Goal: Task Accomplishment & Management: Manage account settings

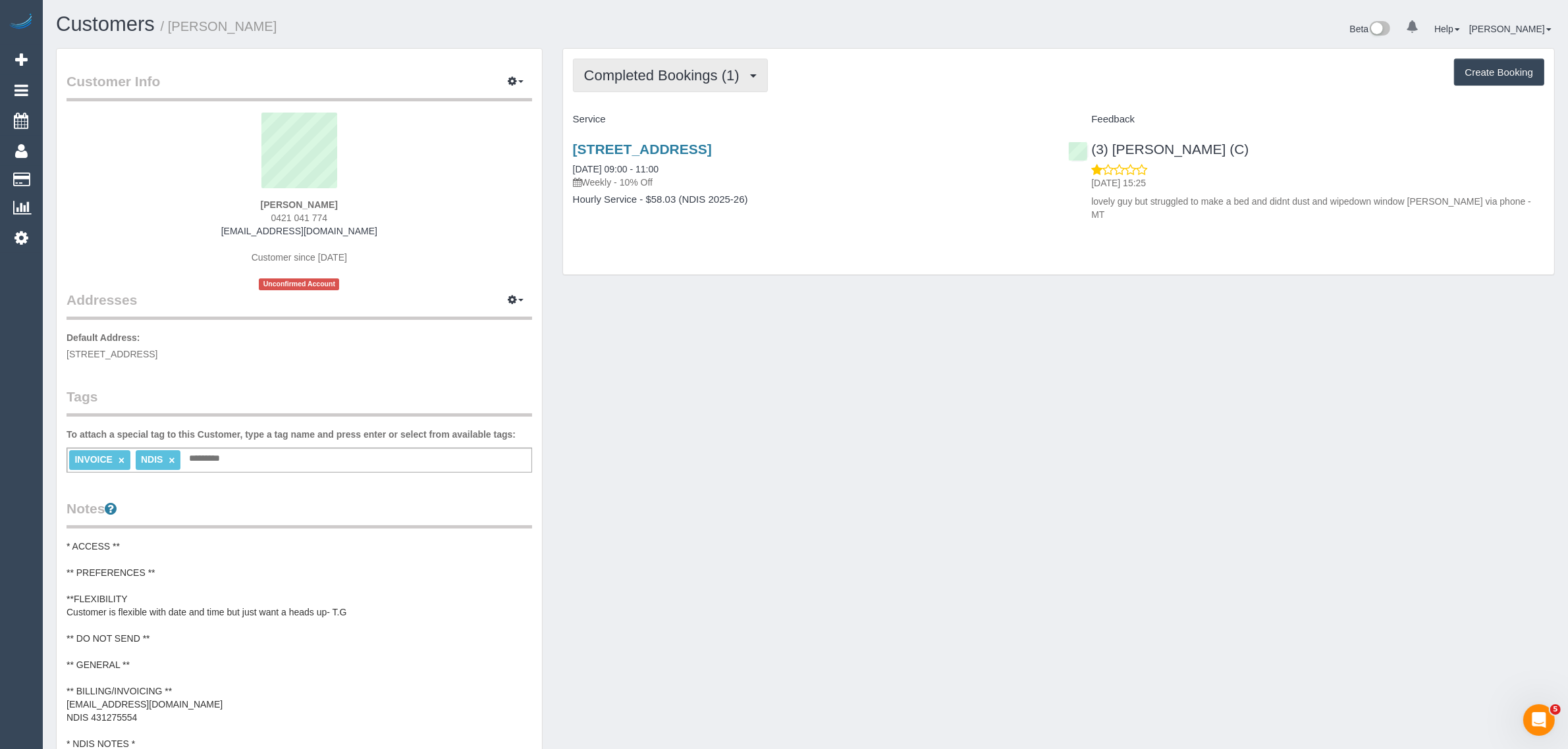
click at [655, 87] on button "Completed Bookings (1)" at bounding box center [670, 75] width 195 height 33
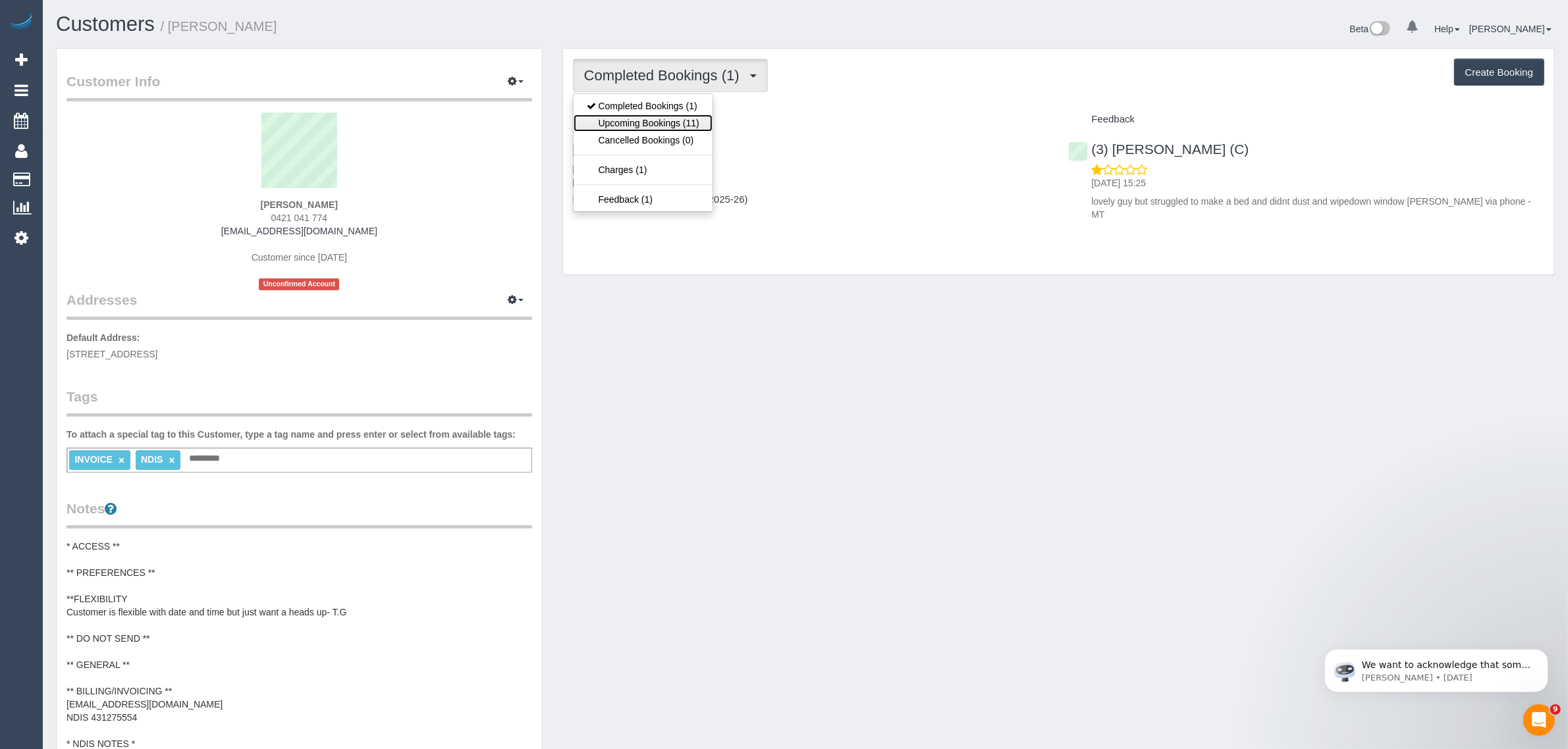
click at [643, 123] on link "Upcoming Bookings (11)" at bounding box center [643, 123] width 139 height 17
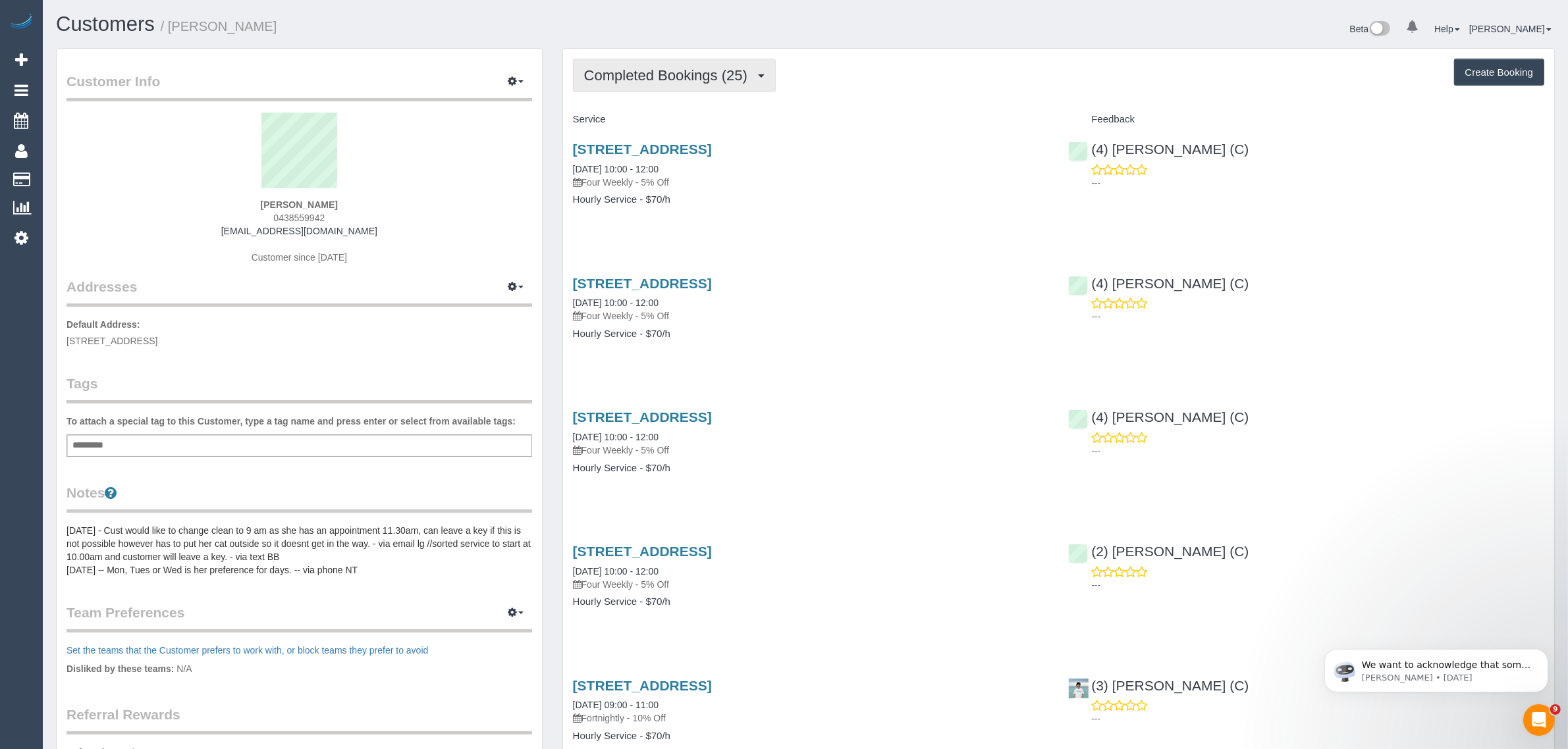
click at [706, 83] on button "Completed Bookings (25)" at bounding box center [674, 75] width 203 height 33
click at [684, 119] on link "Upcoming Bookings (12)" at bounding box center [645, 123] width 142 height 17
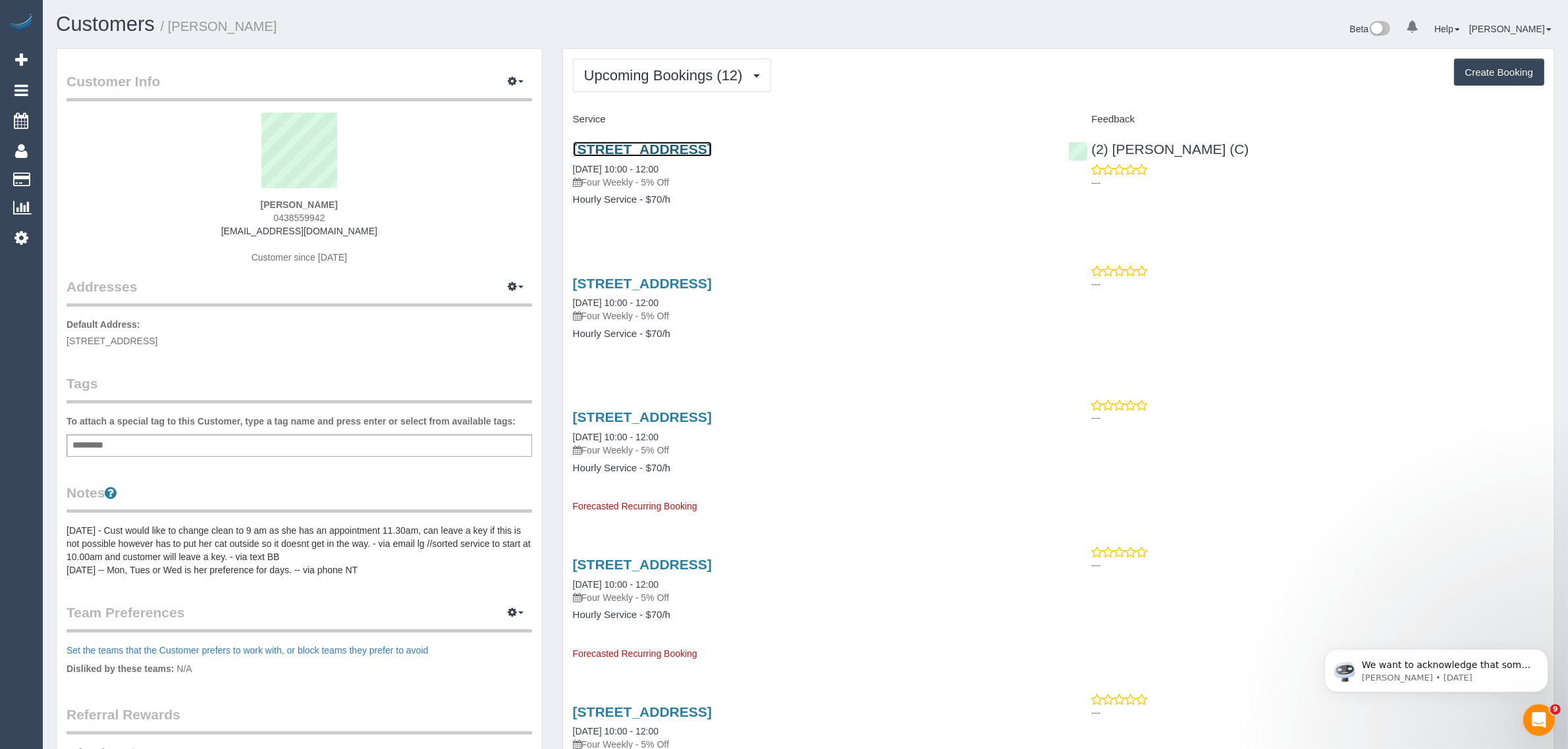
click at [658, 150] on link "72 Bedford Rd, Ringwood, VIC 3134" at bounding box center [642, 149] width 139 height 15
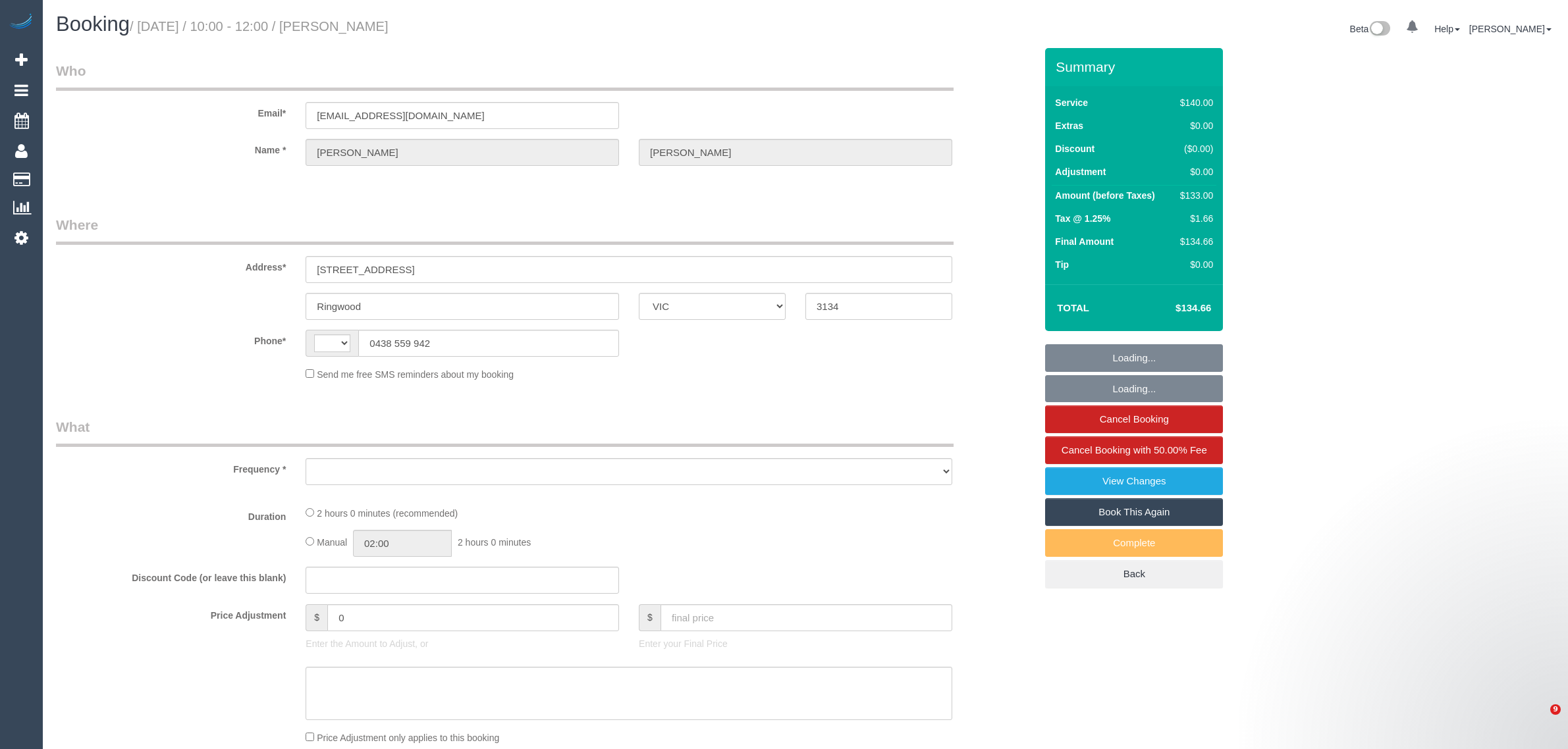
select select "VIC"
select select "string:stripe-pm_1L6iKX2GScqysDRViljK7YDT"
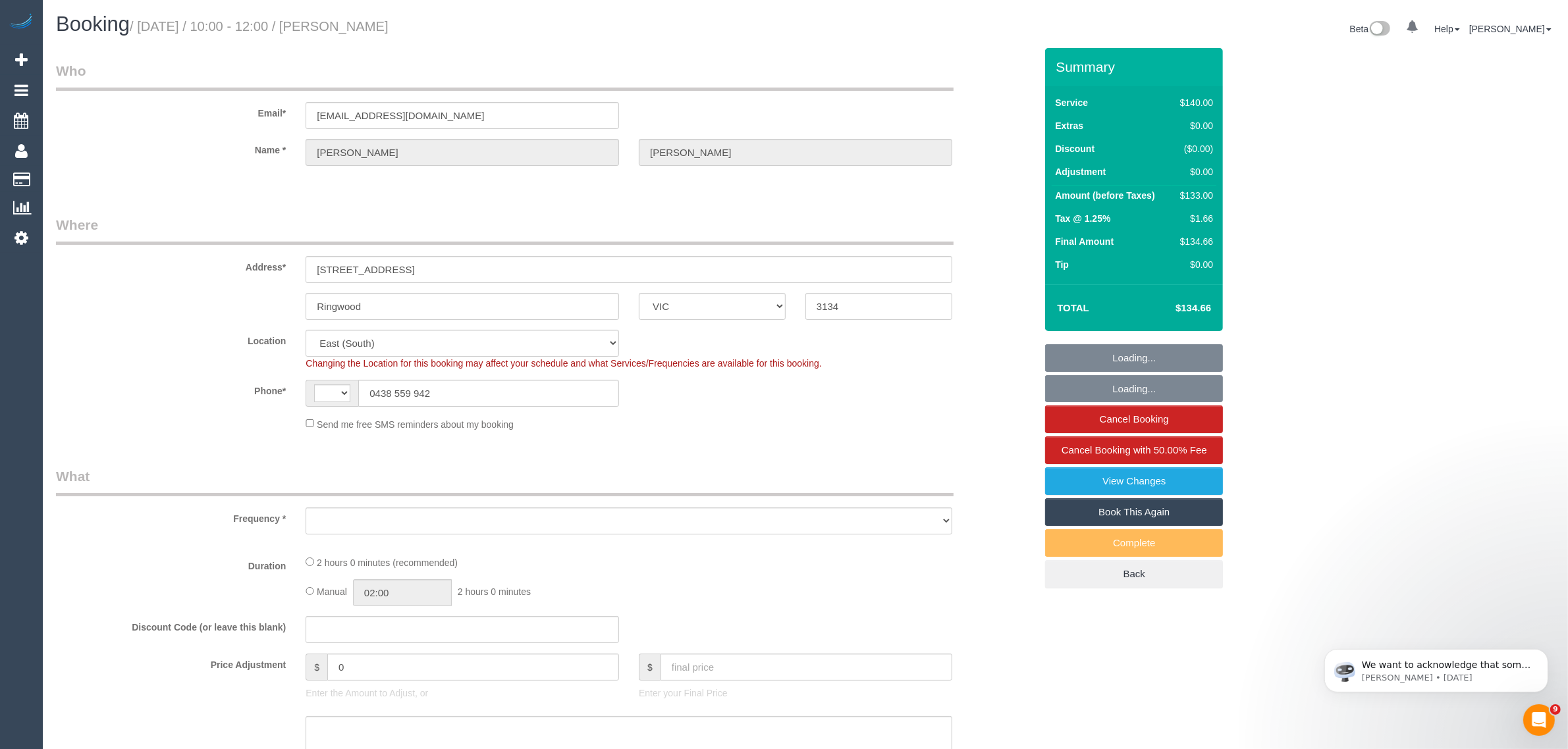
select select "string:AU"
select select "number:28"
select select "number:14"
select select "number:19"
select select "number:36"
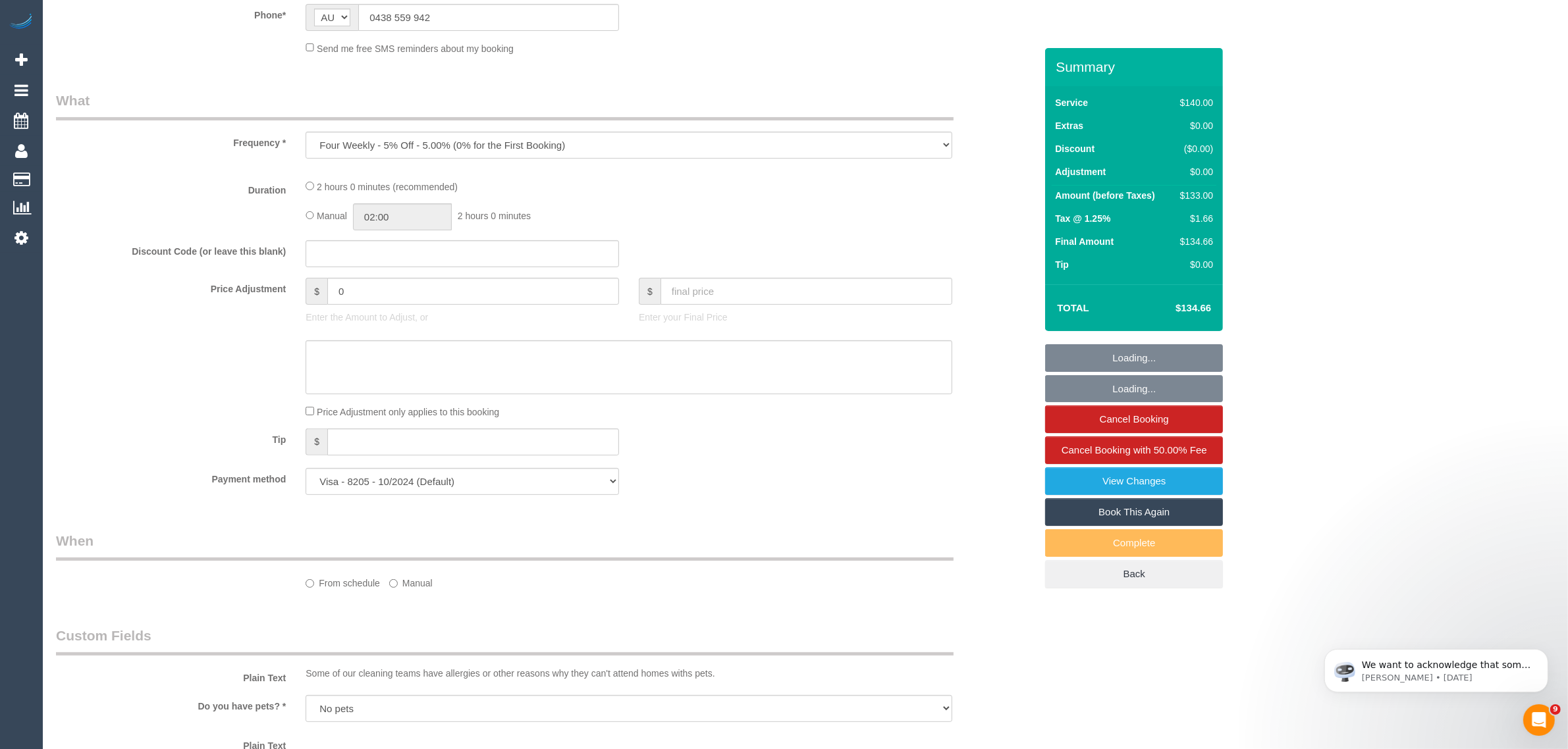
select select "object:706"
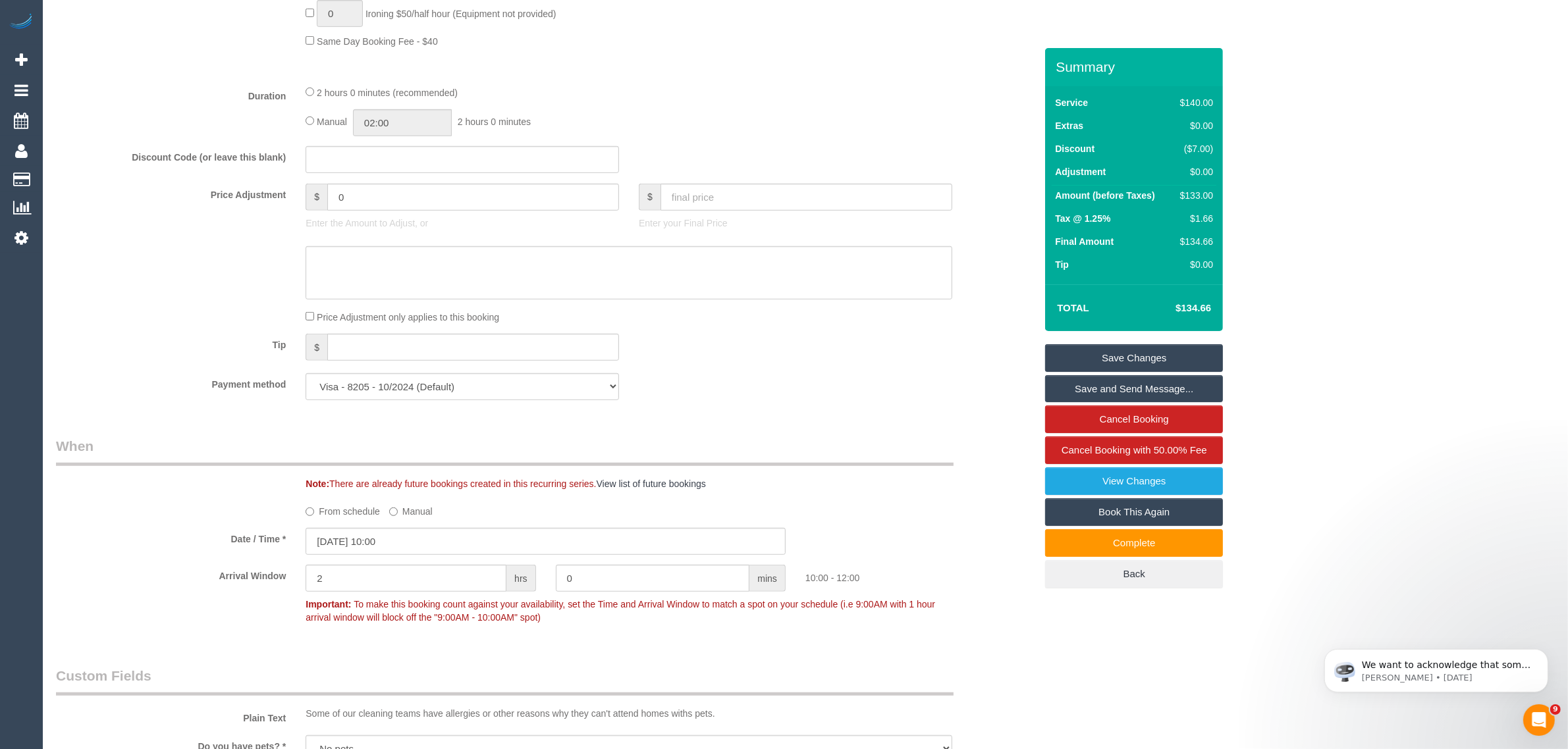
scroll to position [615, 0]
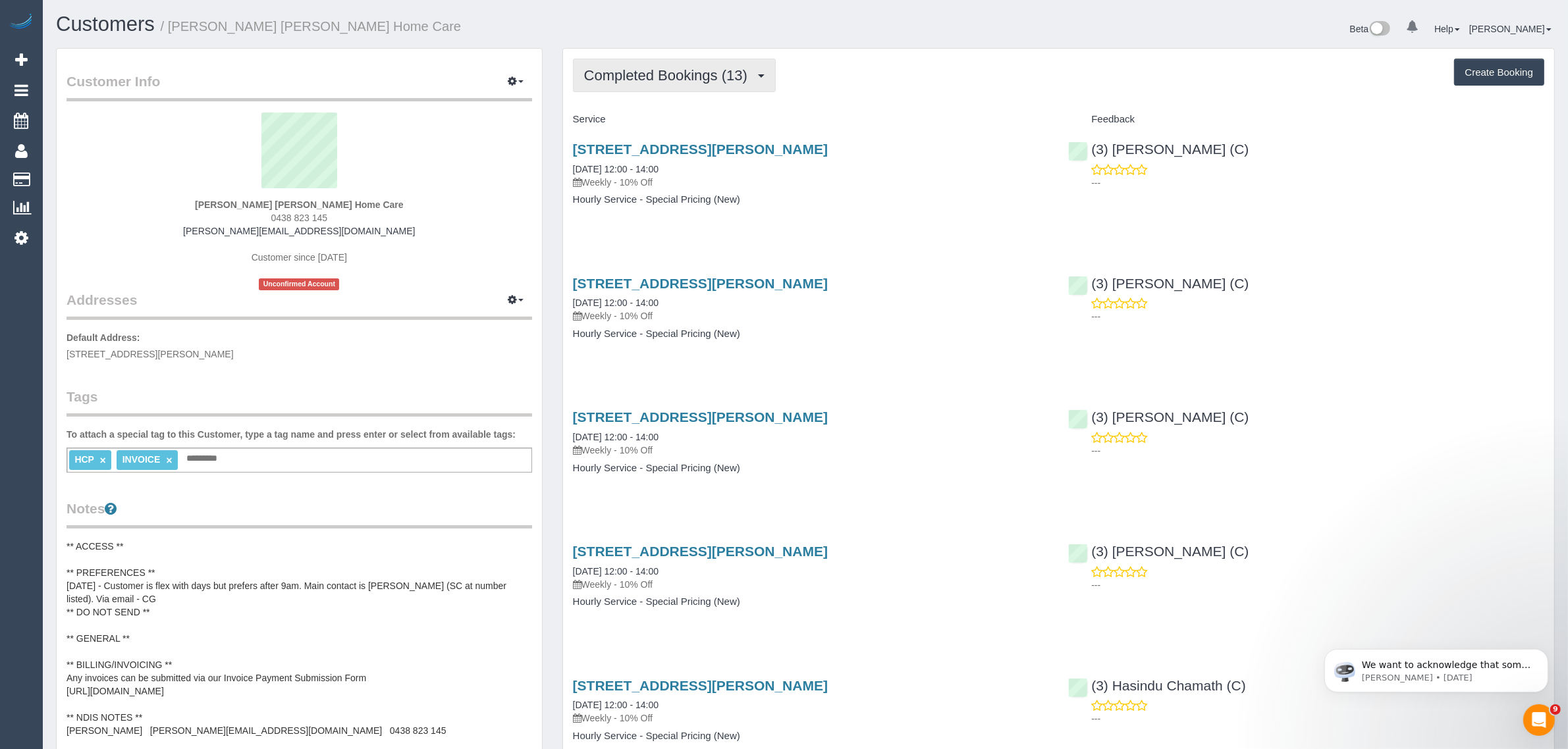
click at [712, 77] on span "Completed Bookings (13)" at bounding box center [668, 75] width 170 height 17
click at [682, 120] on link "Upcoming Bookings (11)" at bounding box center [645, 123] width 142 height 17
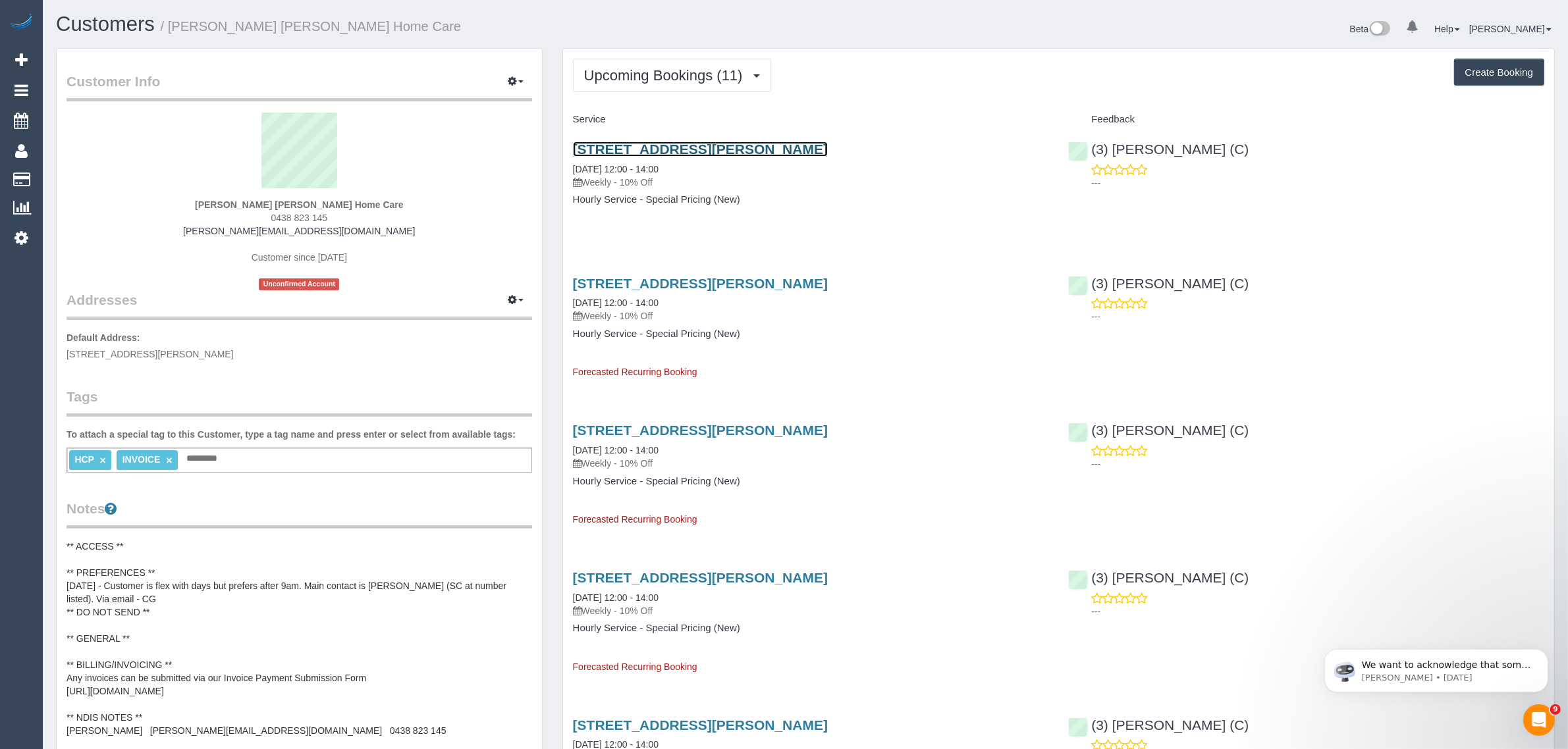
click at [669, 145] on link "[STREET_ADDRESS][PERSON_NAME]" at bounding box center [700, 149] width 255 height 15
click at [636, 70] on span "Upcoming Bookings (11)" at bounding box center [666, 75] width 165 height 17
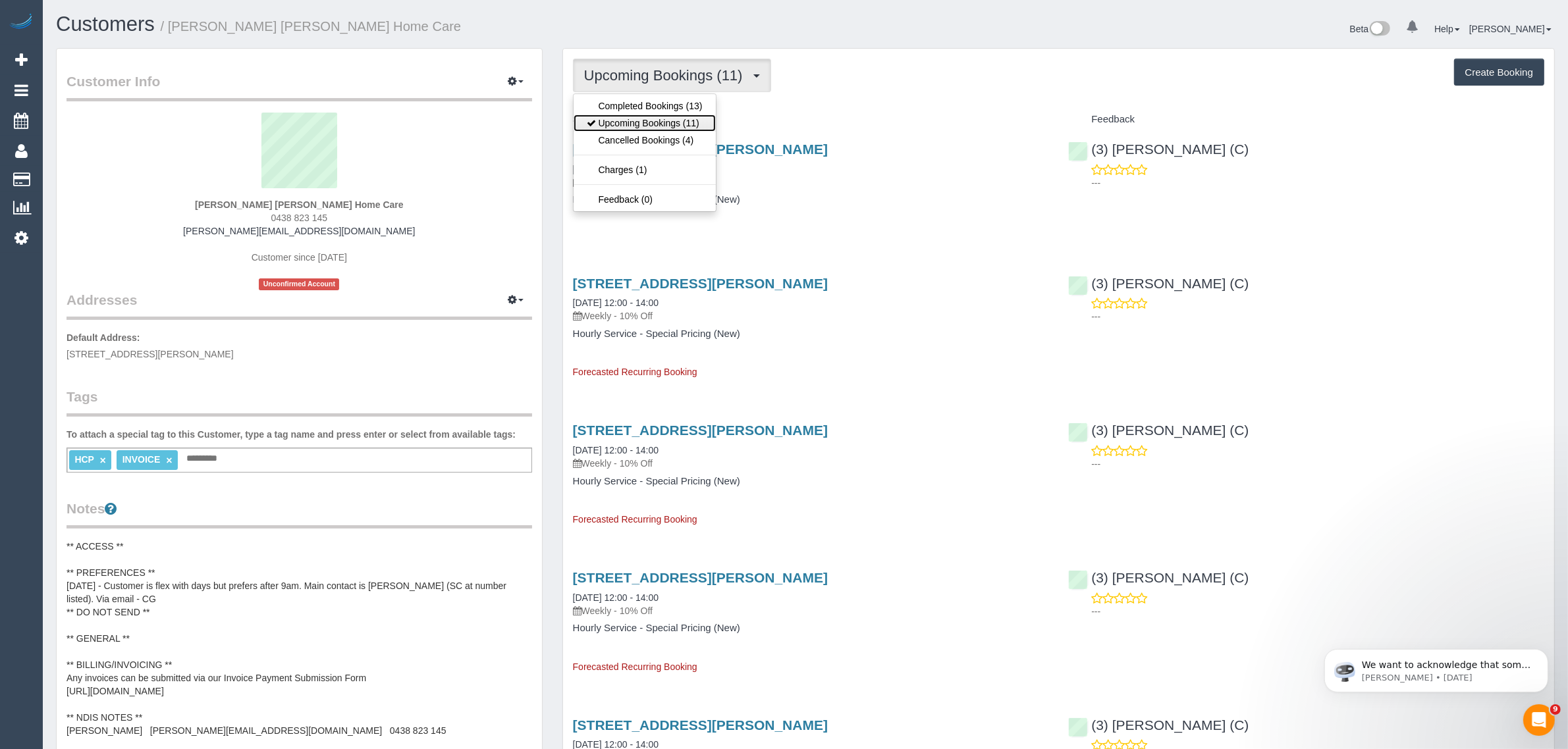
drag, startPoint x: 623, startPoint y: 123, endPoint x: 659, endPoint y: 123, distance: 36.0
click at [623, 123] on link "Upcoming Bookings (11)" at bounding box center [645, 123] width 142 height 17
click at [724, 75] on span "Upcoming Bookings (11)" at bounding box center [666, 75] width 165 height 17
click at [675, 120] on link "Upcoming Bookings (11)" at bounding box center [645, 123] width 142 height 17
drag, startPoint x: 694, startPoint y: 73, endPoint x: 690, endPoint y: 78, distance: 6.4
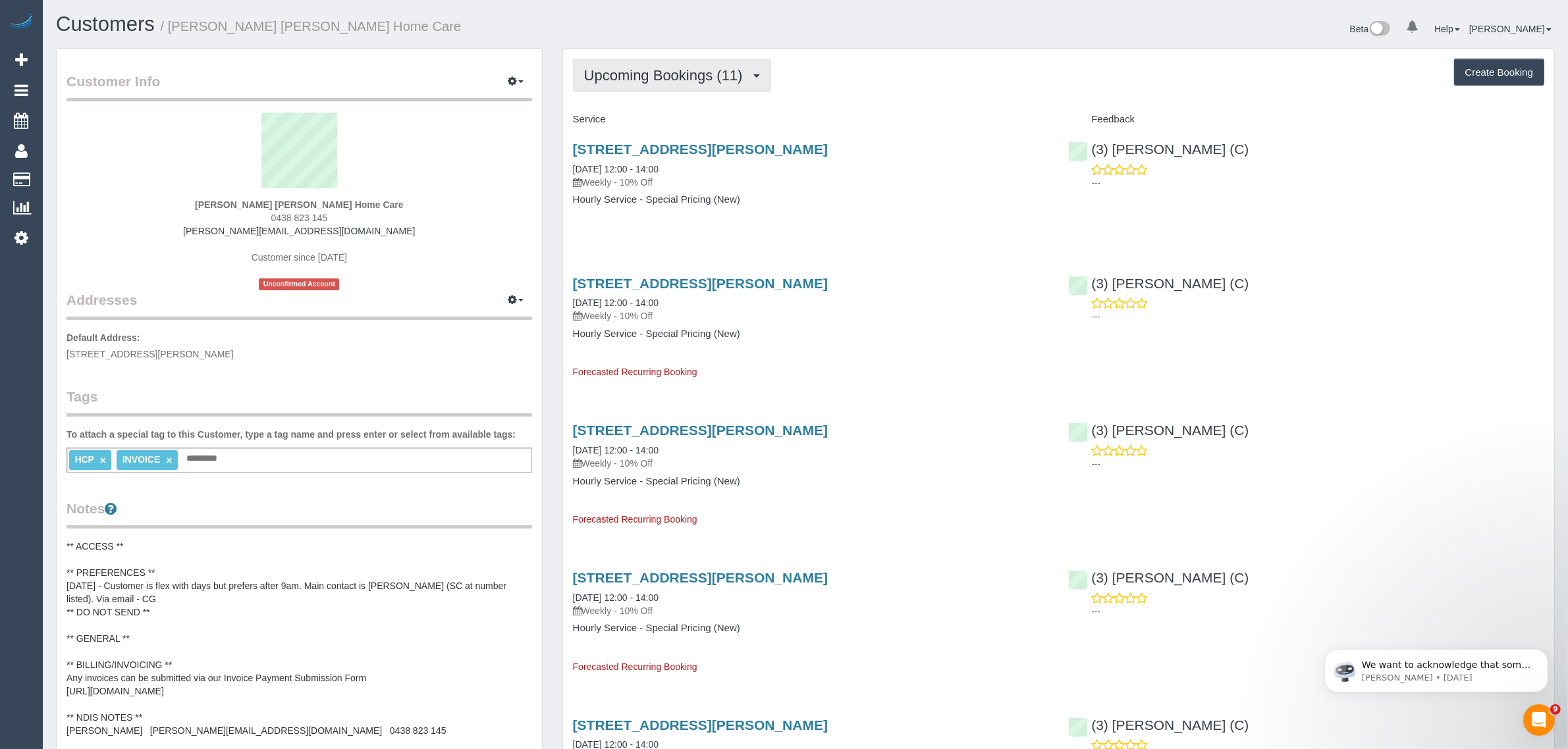
click at [694, 73] on span "Upcoming Bookings (11)" at bounding box center [666, 75] width 165 height 17
click at [662, 120] on link "Upcoming Bookings (11)" at bounding box center [645, 123] width 142 height 17
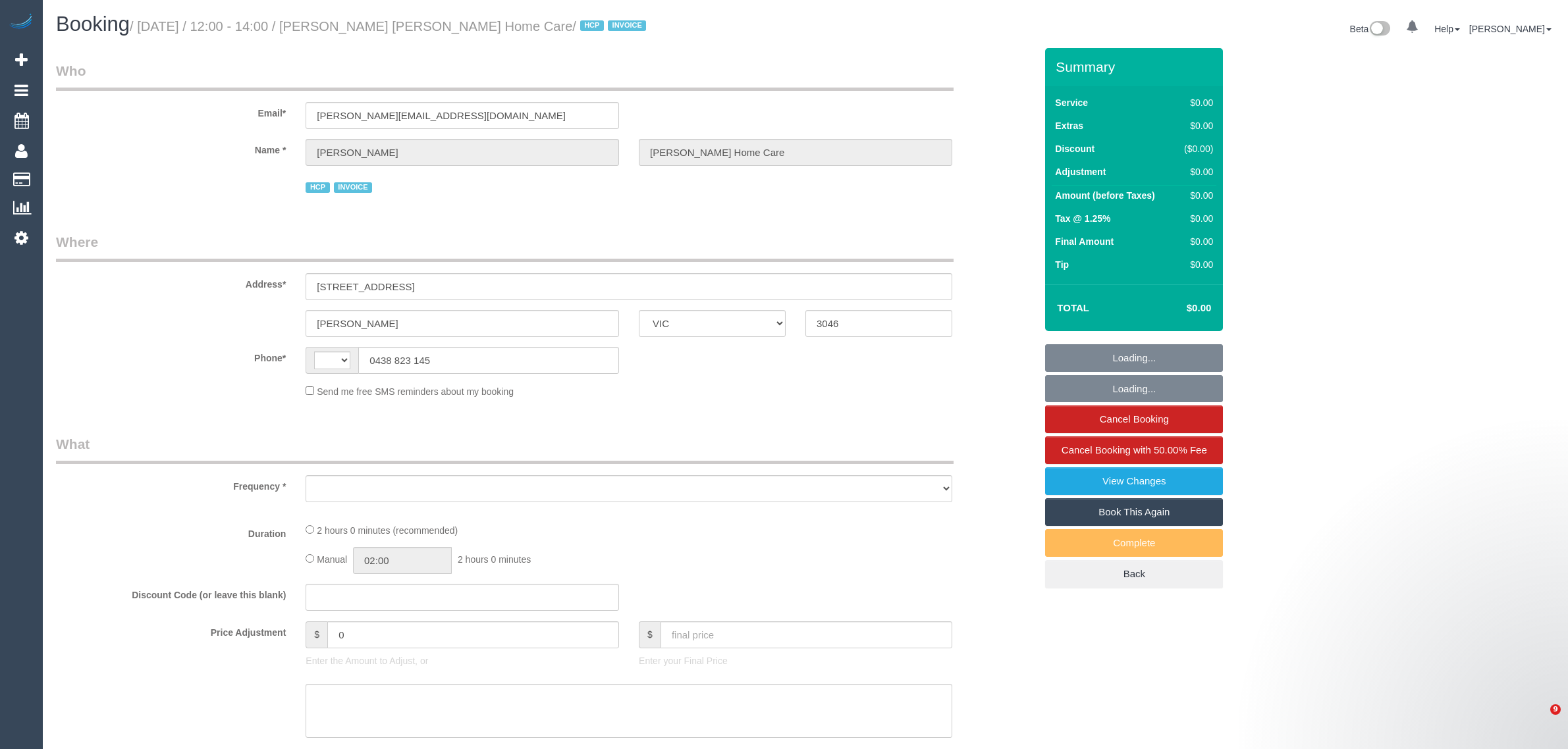
select select "VIC"
select select "string:AU"
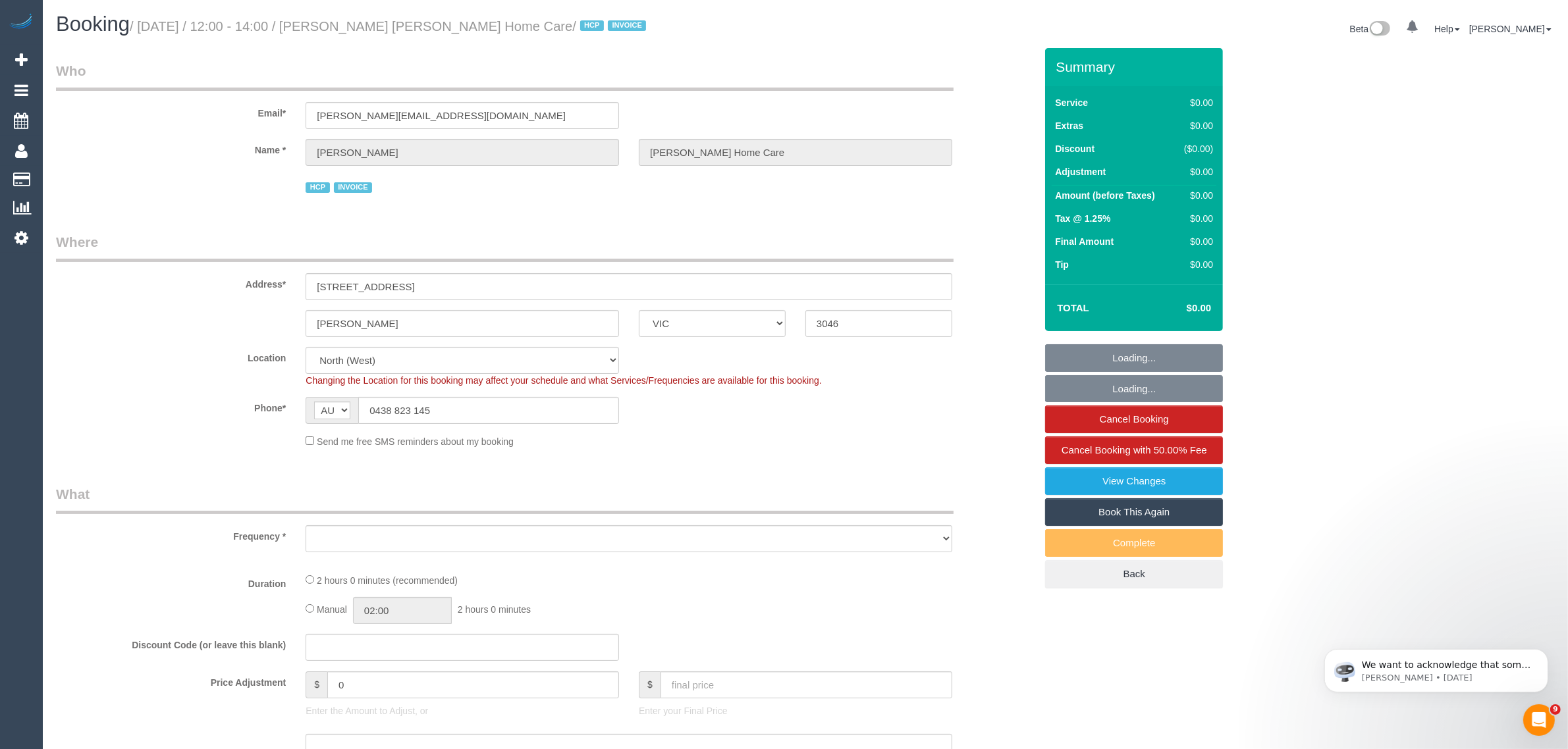
select select "object:531"
select select "number:28"
select select "number:14"
select select "number:18"
select select "number:36"
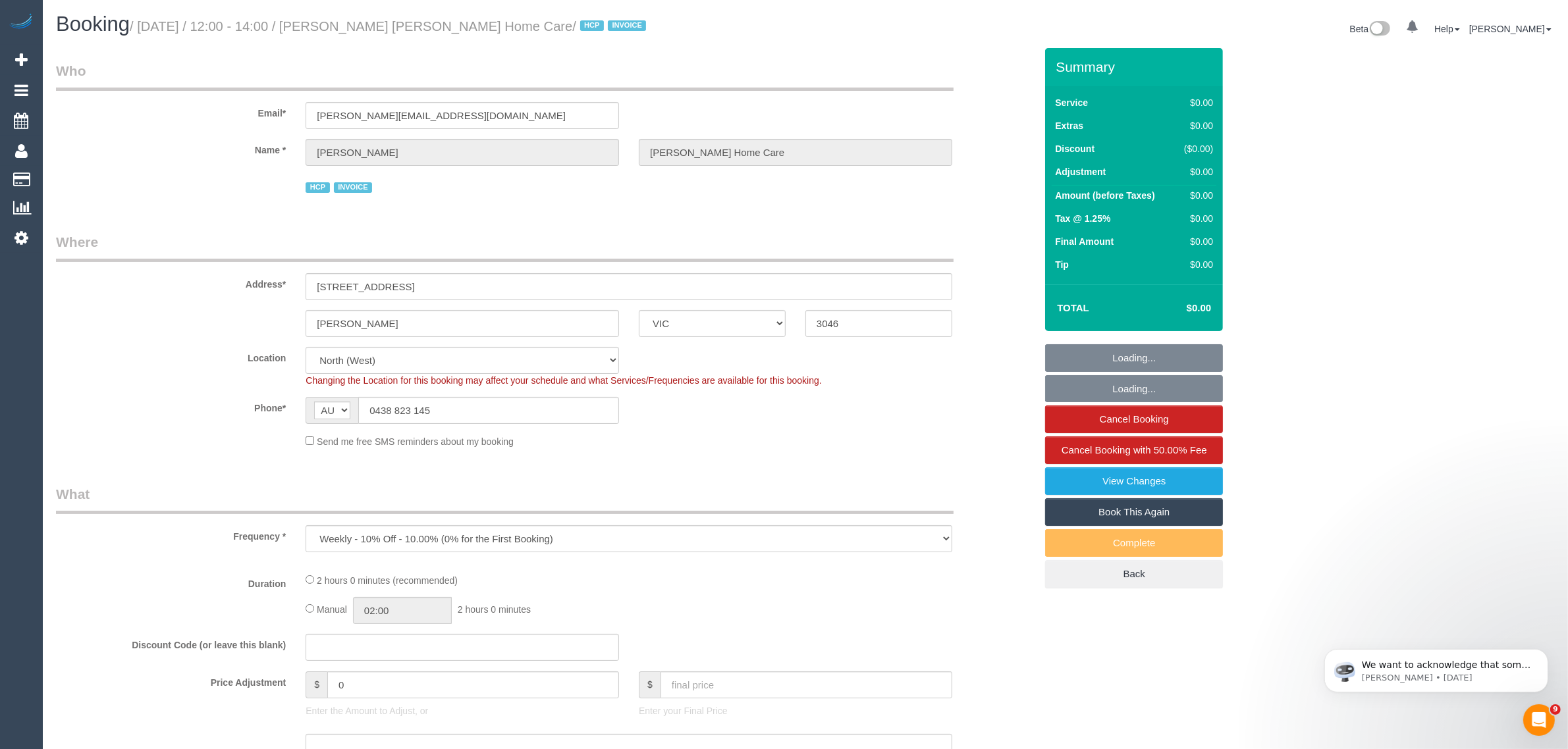
select select "number:35"
select select "object:801"
select select "120"
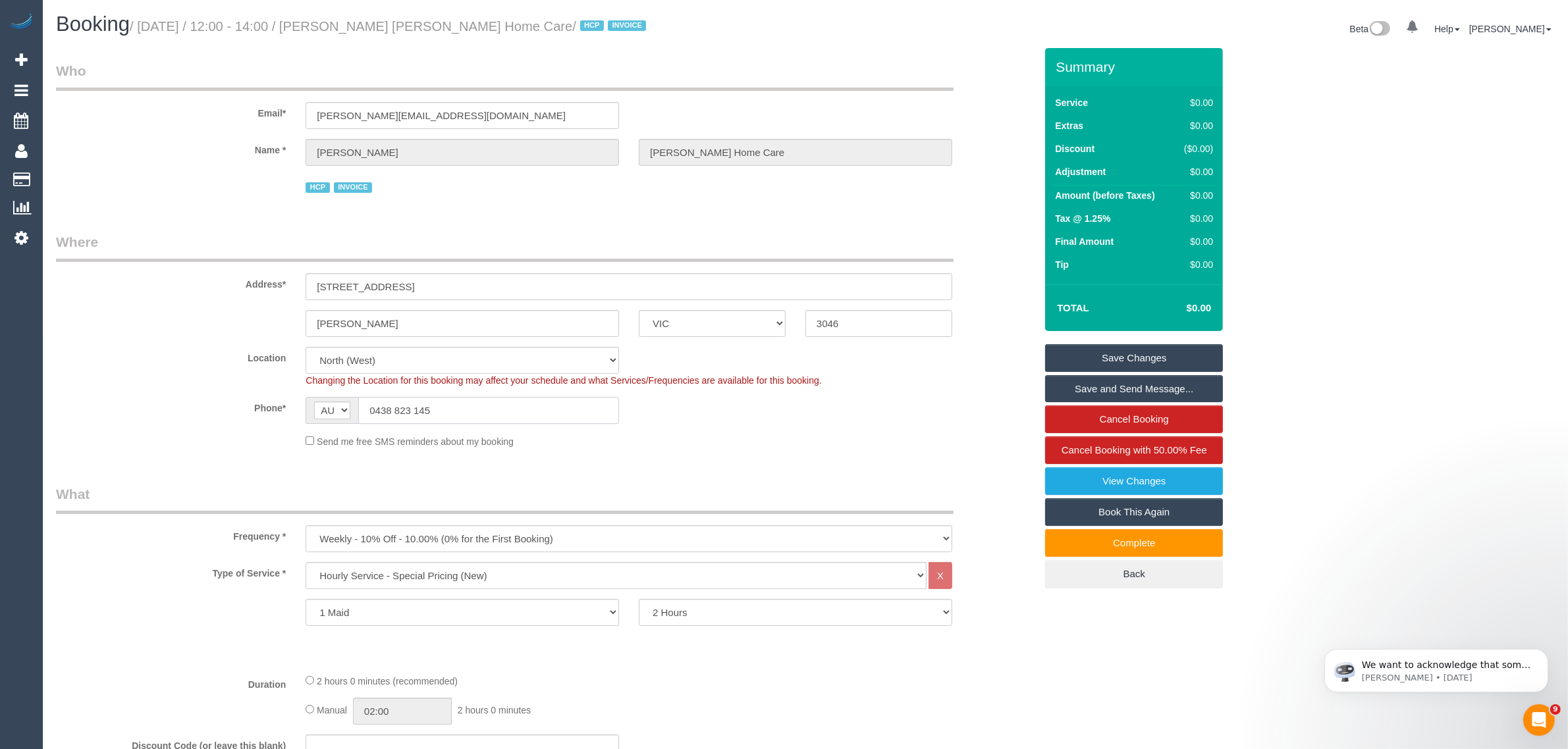
click at [473, 408] on input "0438 823 145" at bounding box center [489, 410] width 261 height 27
click at [877, 383] on div "Changing the Location for this booking may affect your schedule and what Servic…" at bounding box center [629, 381] width 666 height 13
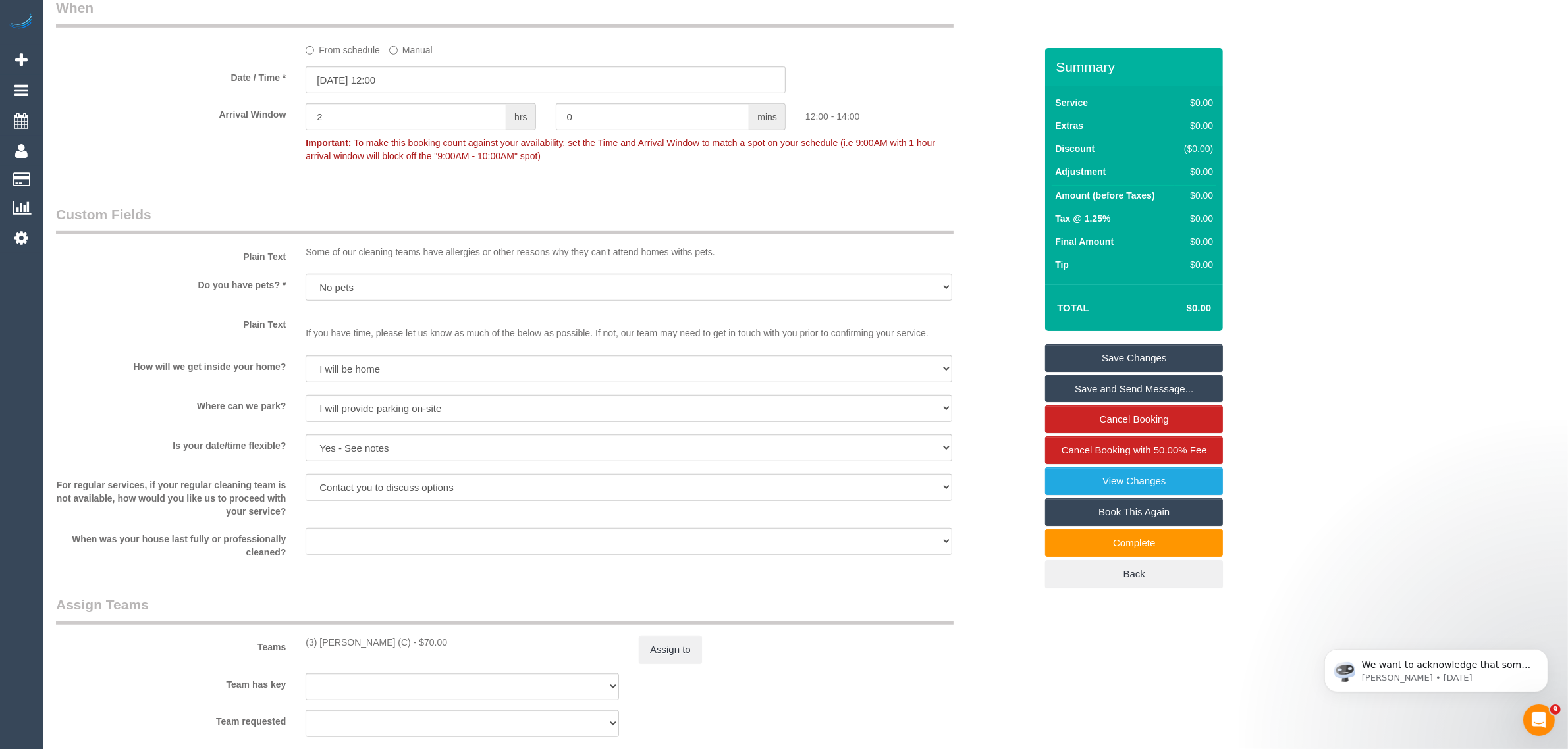
scroll to position [1585, 0]
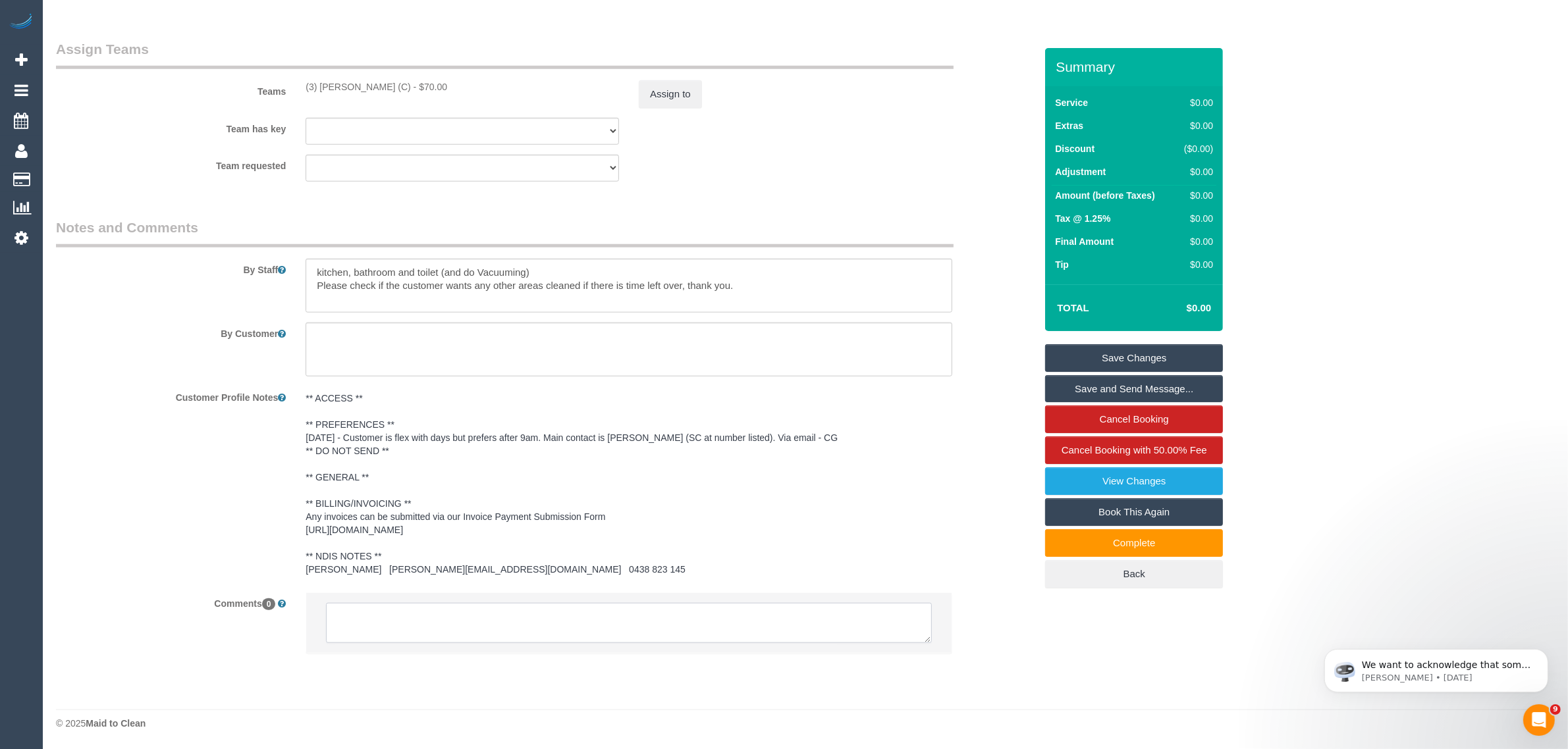
click at [691, 608] on textarea at bounding box center [629, 623] width 606 height 41
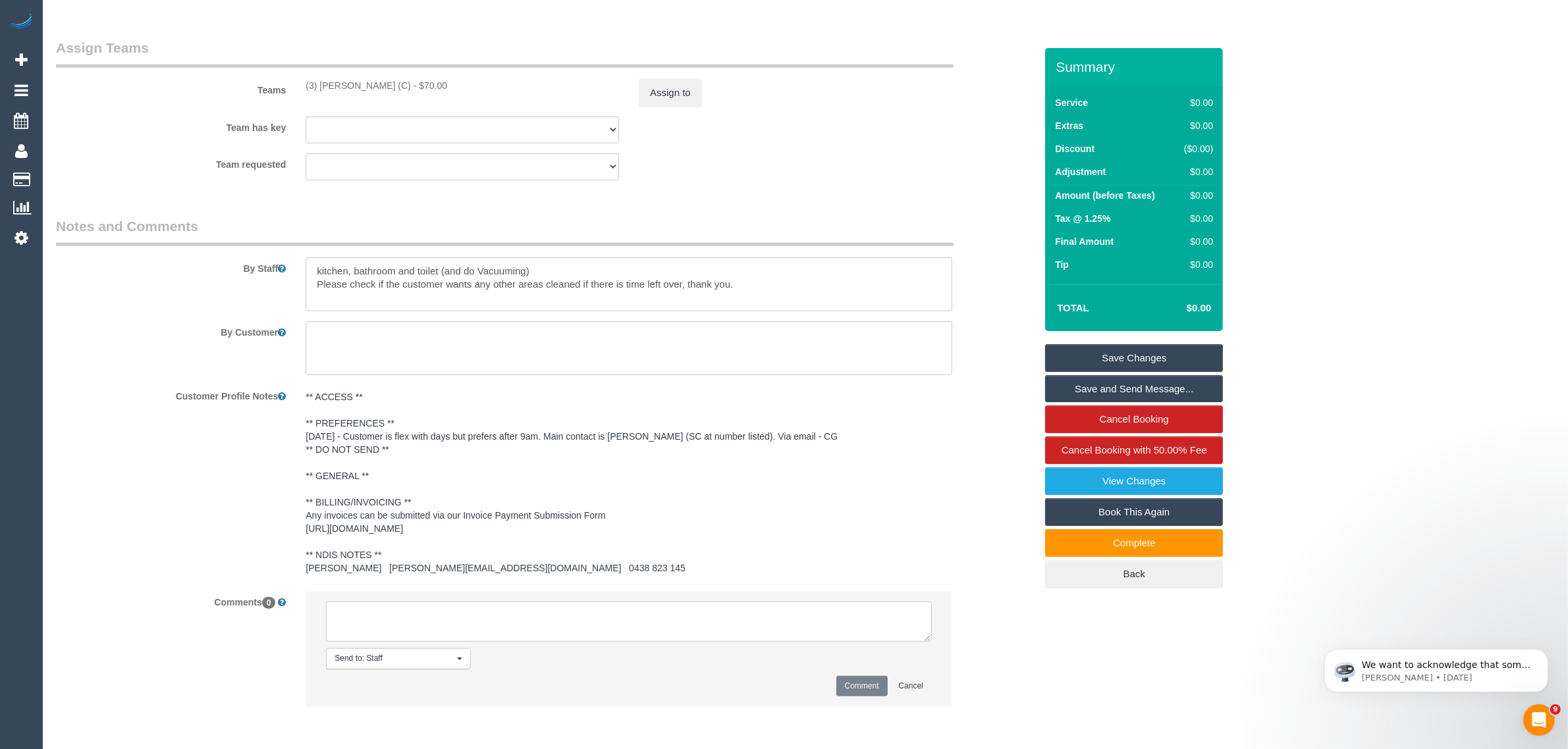
paste textarea "Cleaner(s) Unassigned: Reason Unassigned: Contact via: Which message sent: Addi…"
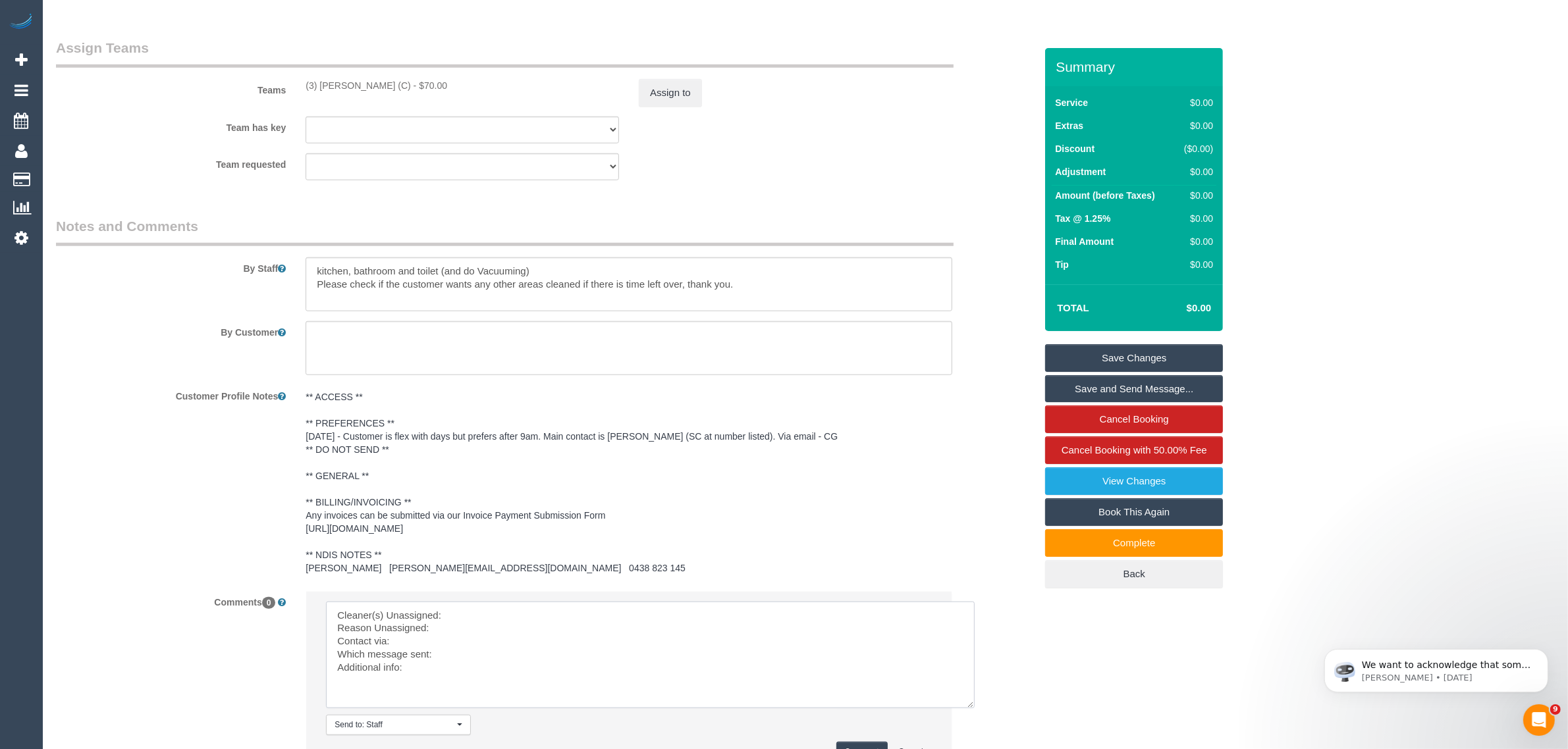
drag, startPoint x: 920, startPoint y: 638, endPoint x: 965, endPoint y: 713, distance: 87.5
click at [965, 708] on textarea at bounding box center [651, 655] width 649 height 107
click at [765, 623] on textarea at bounding box center [651, 660] width 650 height 116
drag, startPoint x: 302, startPoint y: 84, endPoint x: 406, endPoint y: 87, distance: 104.0
click at [406, 87] on div "(3) Anthony Almaraz (C) - $70.00" at bounding box center [462, 86] width 333 height 13
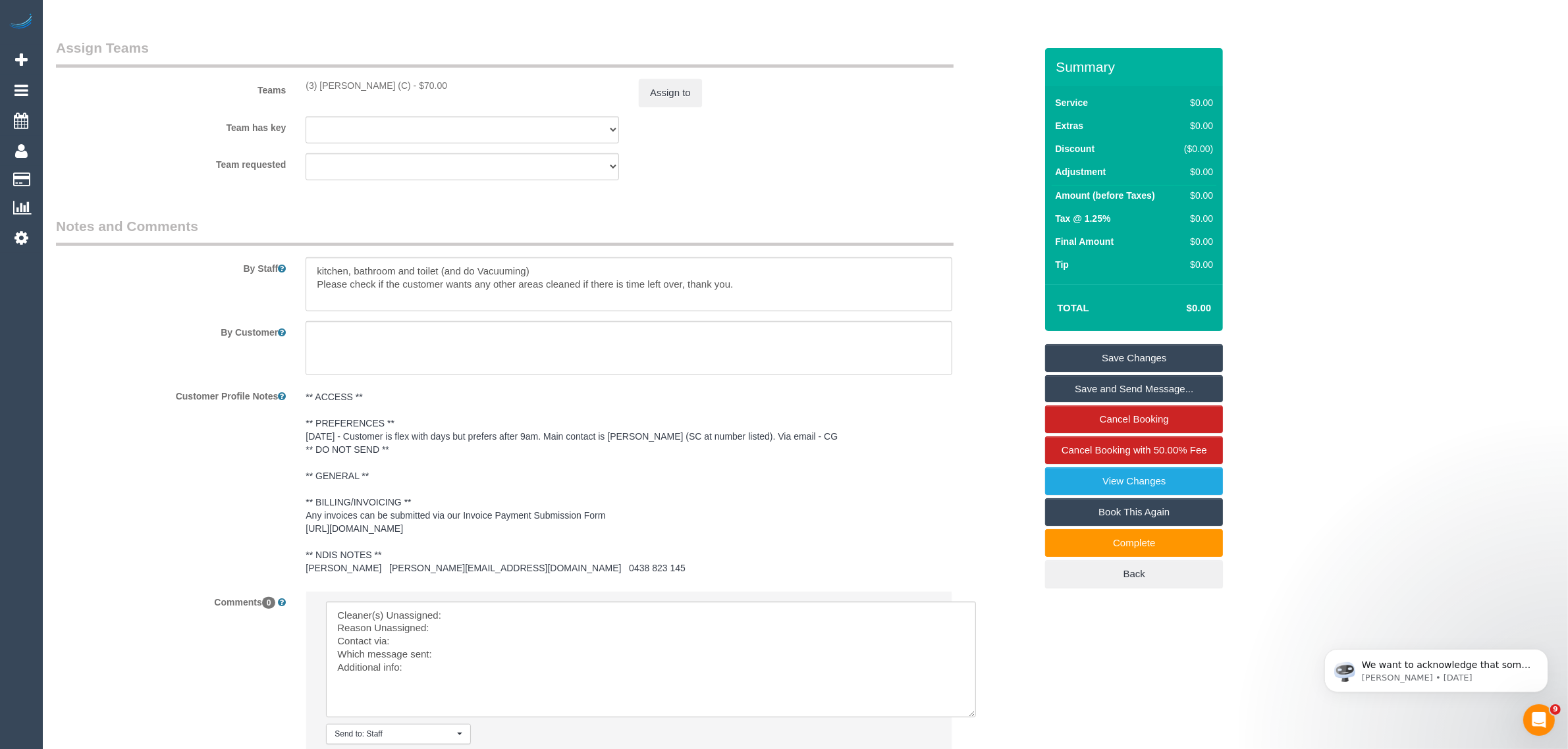
copy div "(3) [PERSON_NAME] (C)"
click at [506, 603] on textarea at bounding box center [651, 660] width 650 height 116
paste textarea "(3) [PERSON_NAME] (C)"
click at [496, 623] on textarea at bounding box center [651, 660] width 650 height 116
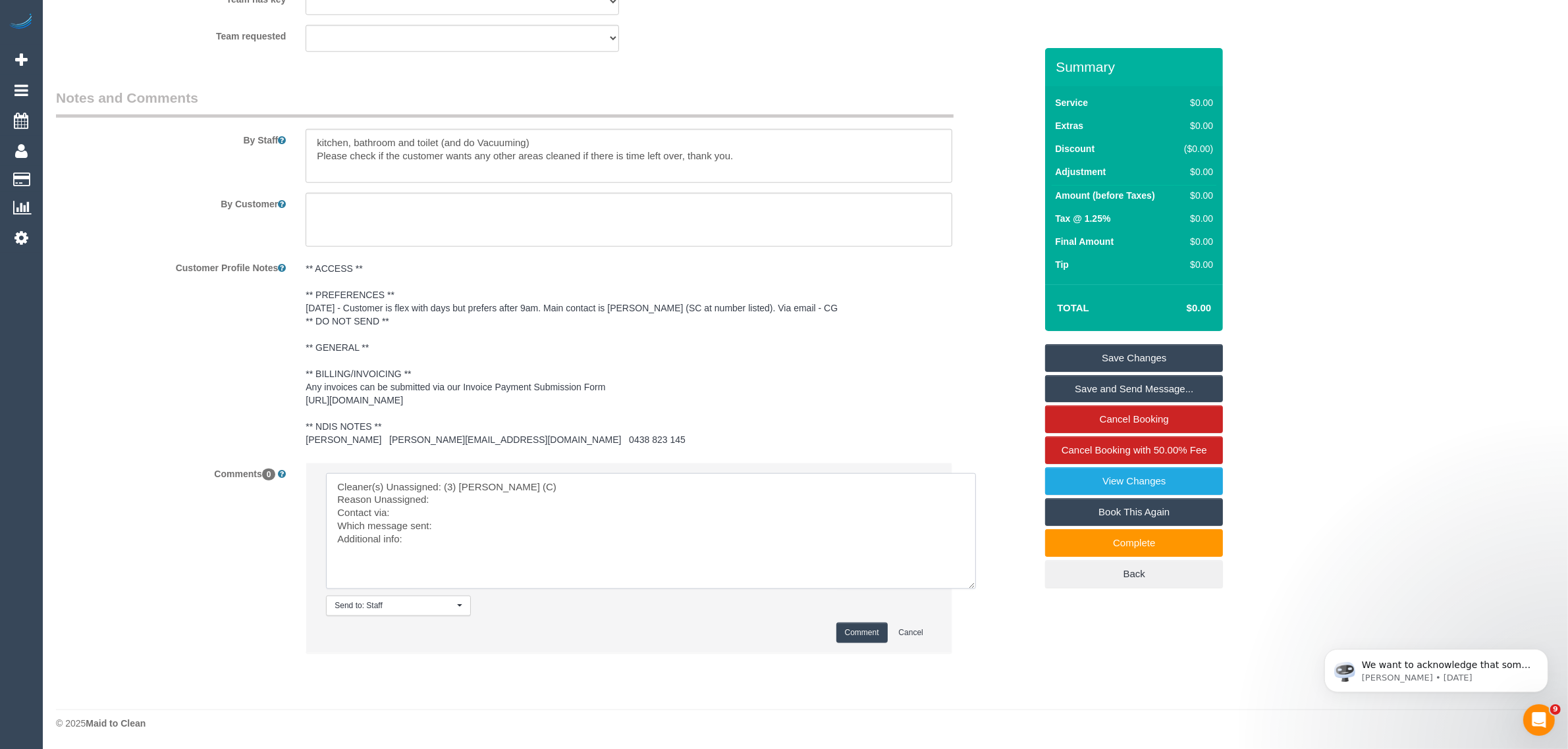
scroll to position [1713, 0]
click at [530, 515] on textarea at bounding box center [651, 531] width 650 height 116
click at [489, 528] on textarea at bounding box center [651, 531] width 650 height 116
type textarea "Cleaner(s) Unassigned: (3) Anthony Almaraz (C) Reason Unassigned: emergency Con…"
click at [869, 633] on button "Comment" at bounding box center [862, 633] width 51 height 21
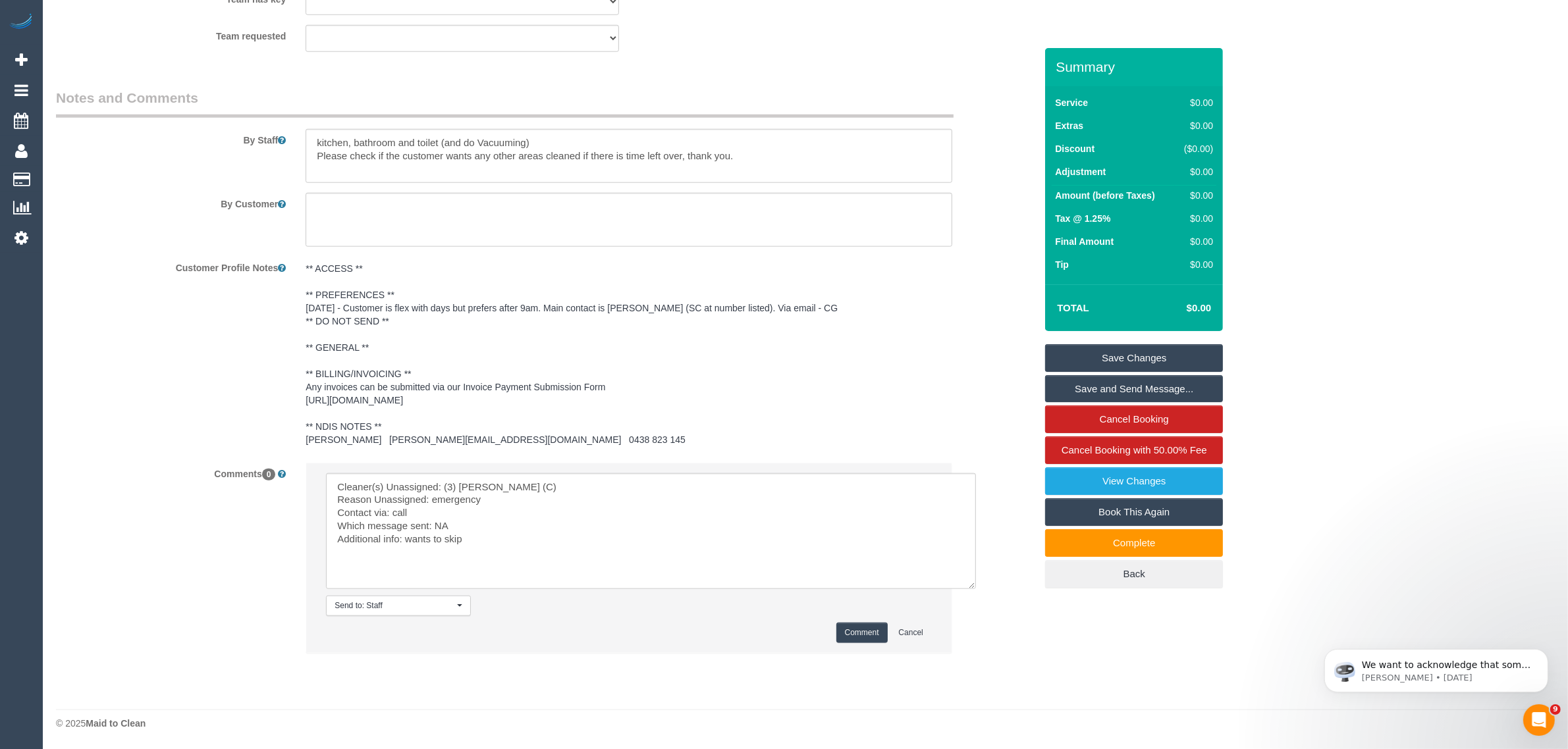
scroll to position [1384, 0]
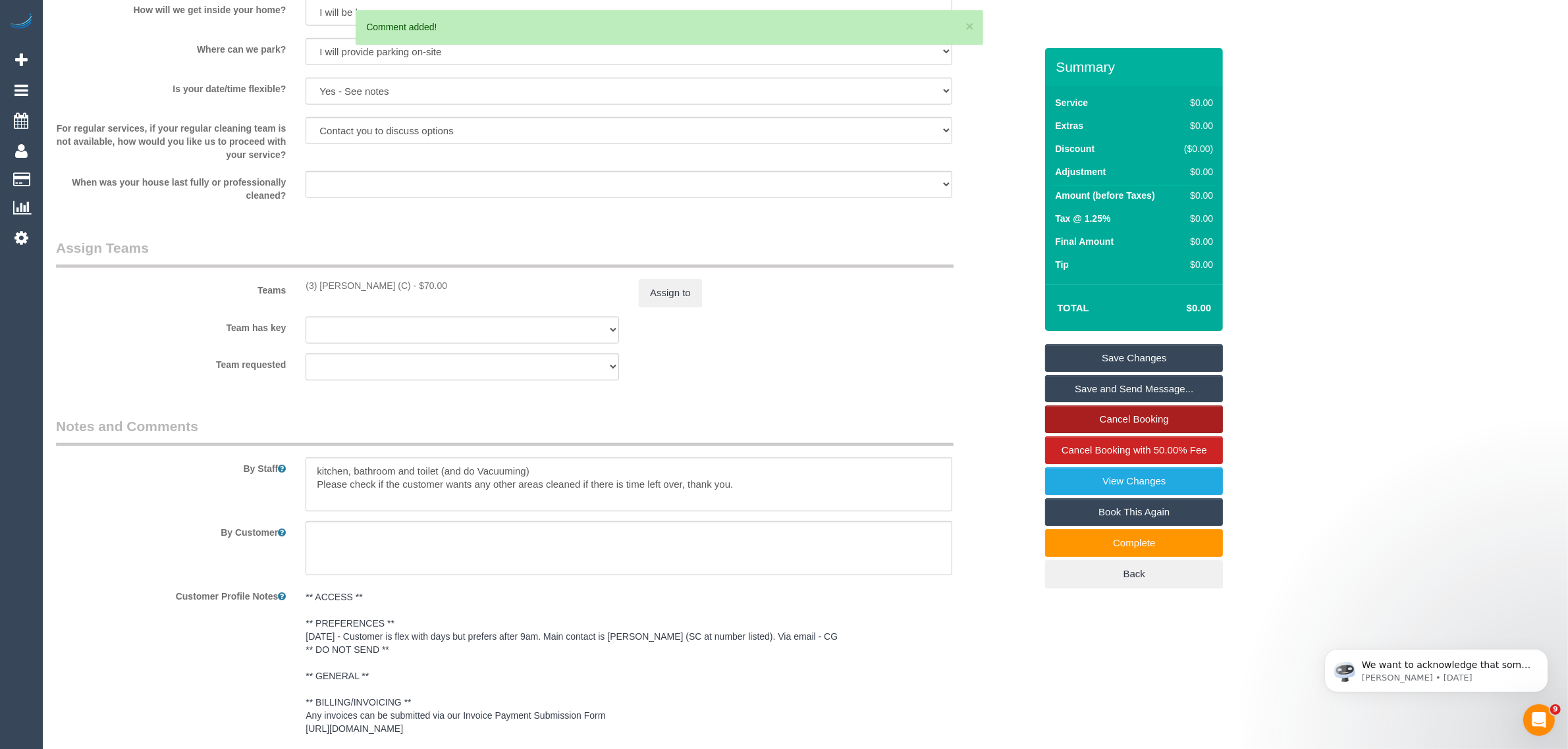
click at [1089, 410] on link "Cancel Booking" at bounding box center [1134, 419] width 178 height 28
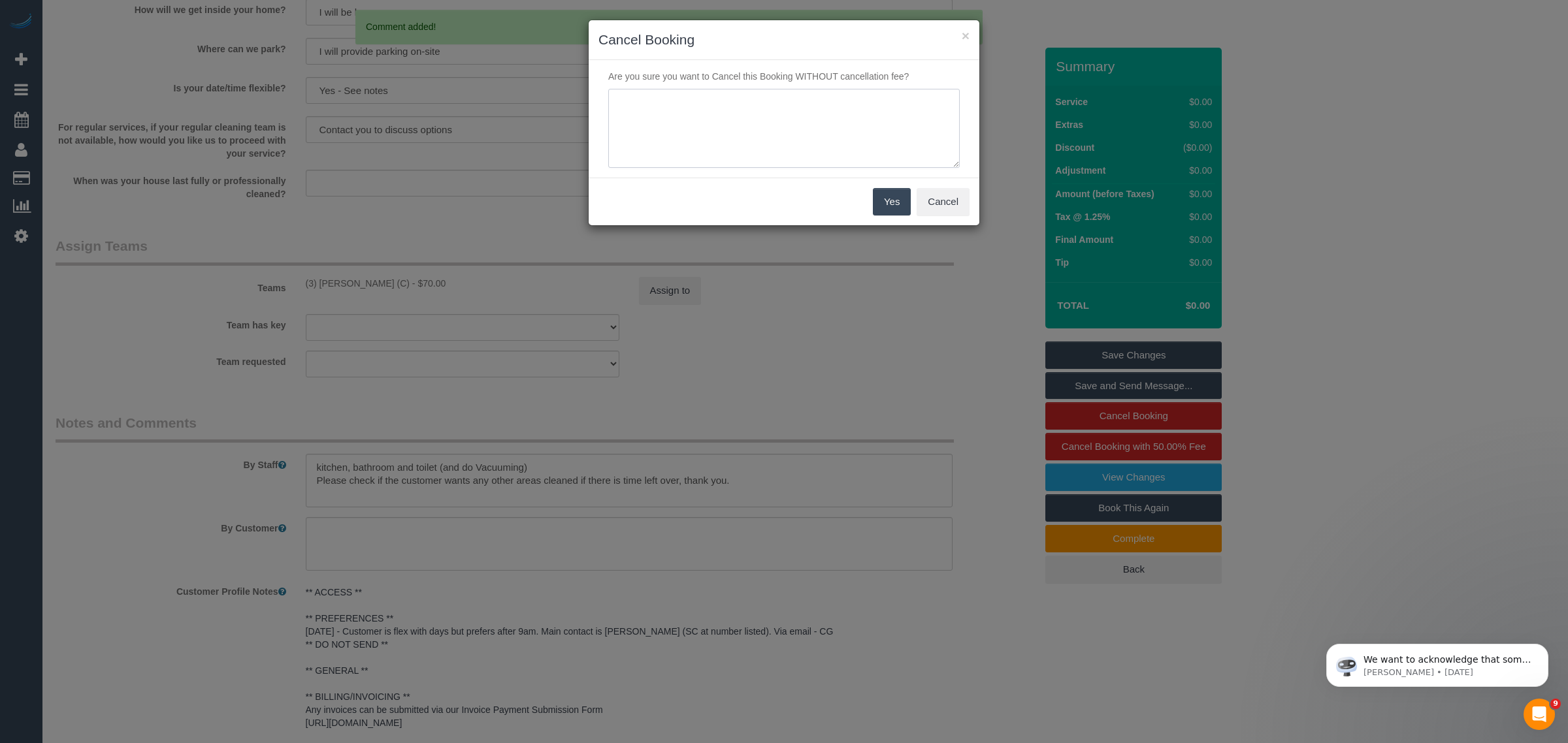
click at [717, 111] on textarea at bounding box center [784, 129] width 351 height 80
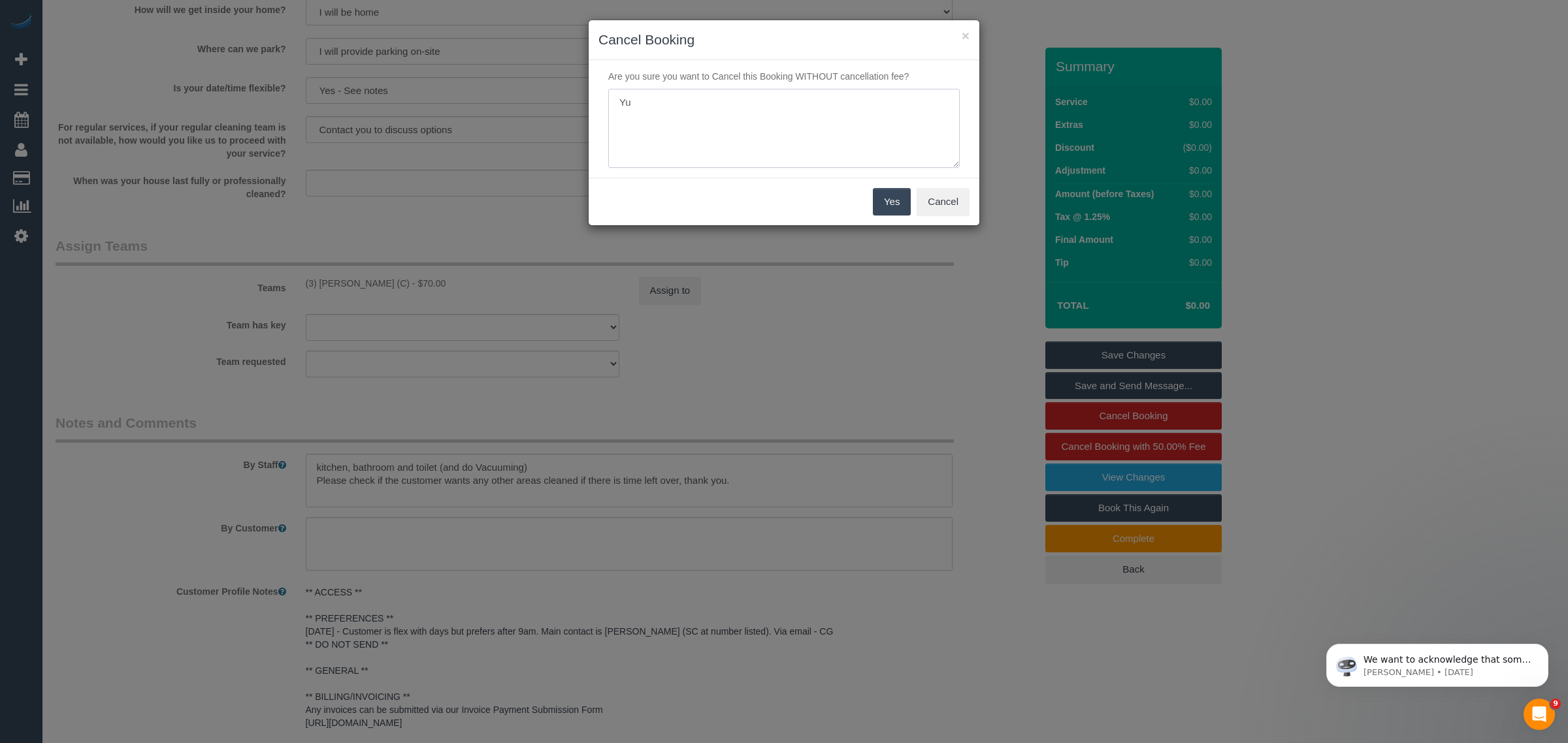
type textarea "Y"
type textarea "spoke with Yuri - skip today - AA"
click at [876, 196] on button "Yes" at bounding box center [891, 202] width 38 height 28
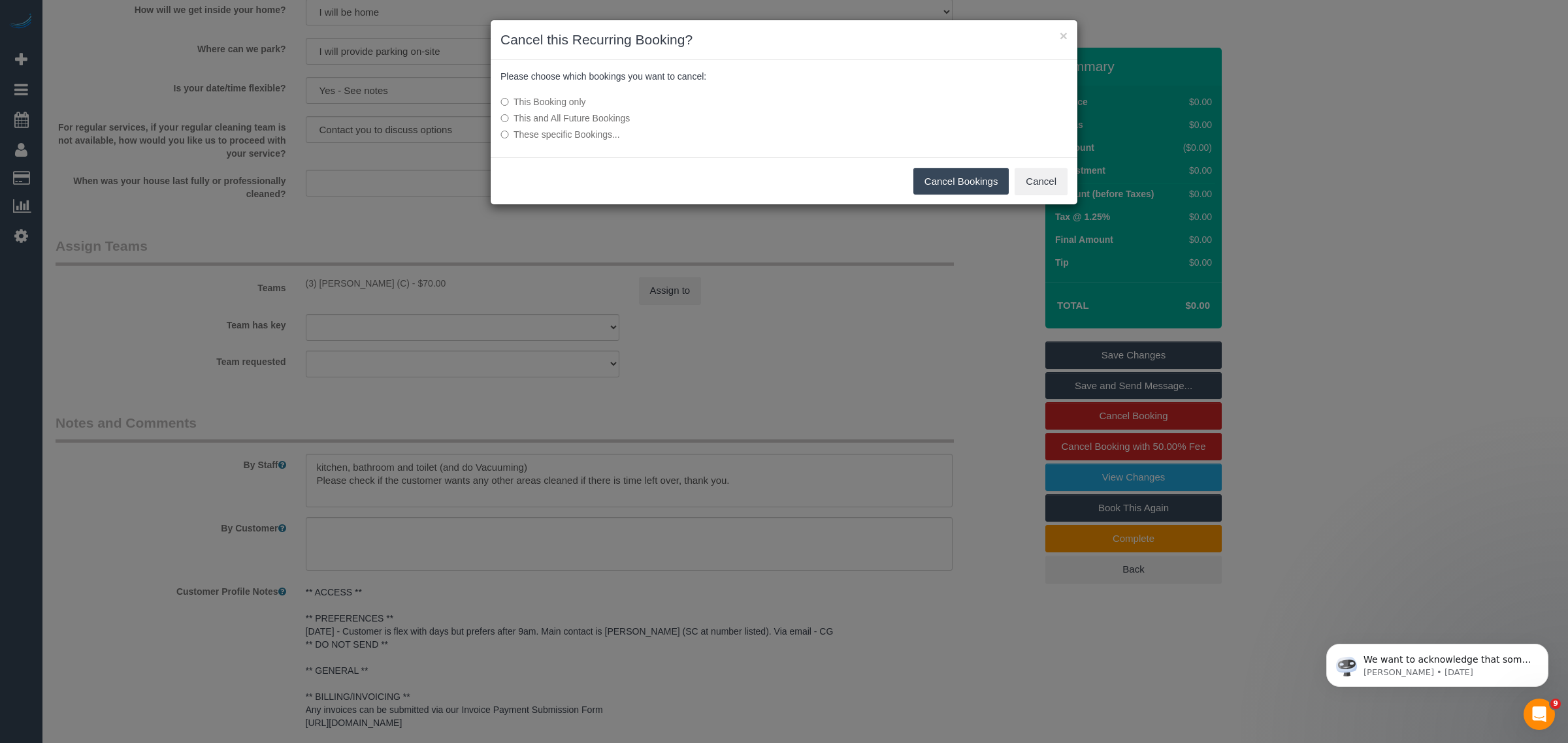
click at [974, 190] on button "Cancel Bookings" at bounding box center [961, 182] width 96 height 28
